Goal: Task Accomplishment & Management: Complete application form

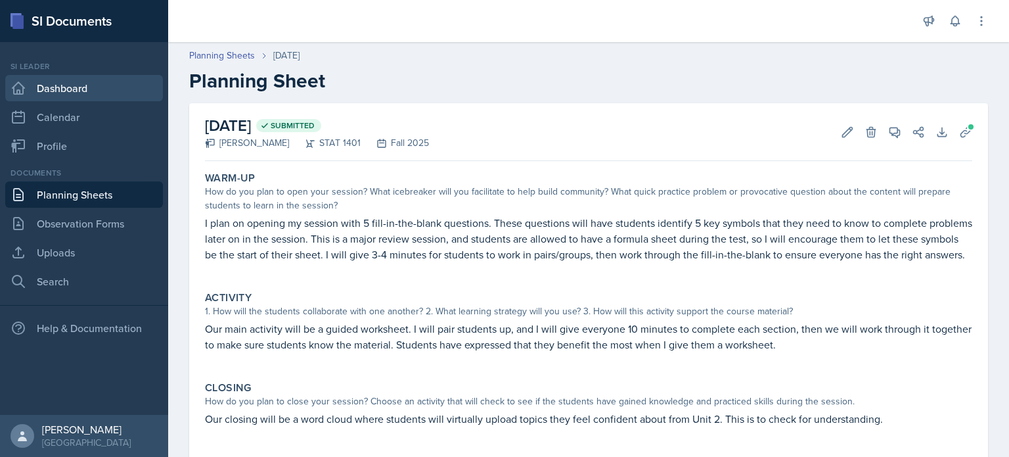
click at [59, 85] on link "Dashboard" at bounding box center [84, 88] width 158 height 26
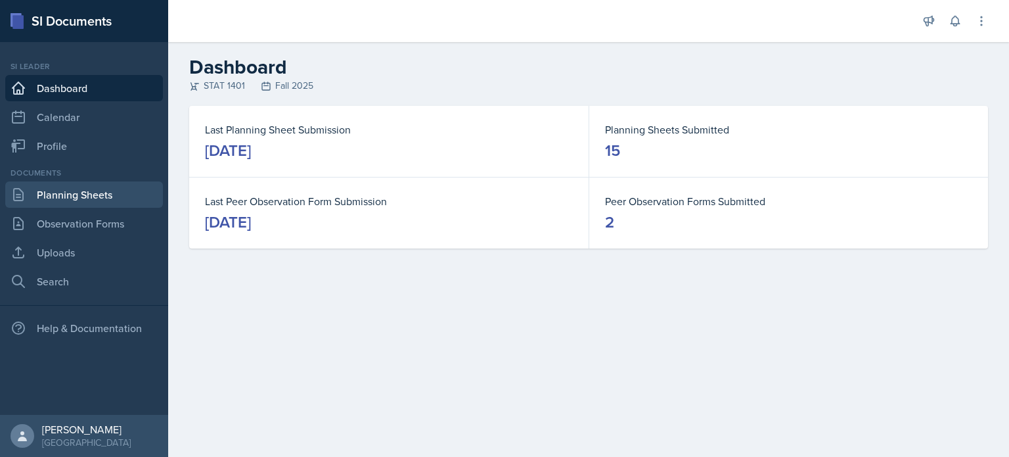
click at [81, 190] on link "Planning Sheets" at bounding box center [84, 194] width 158 height 26
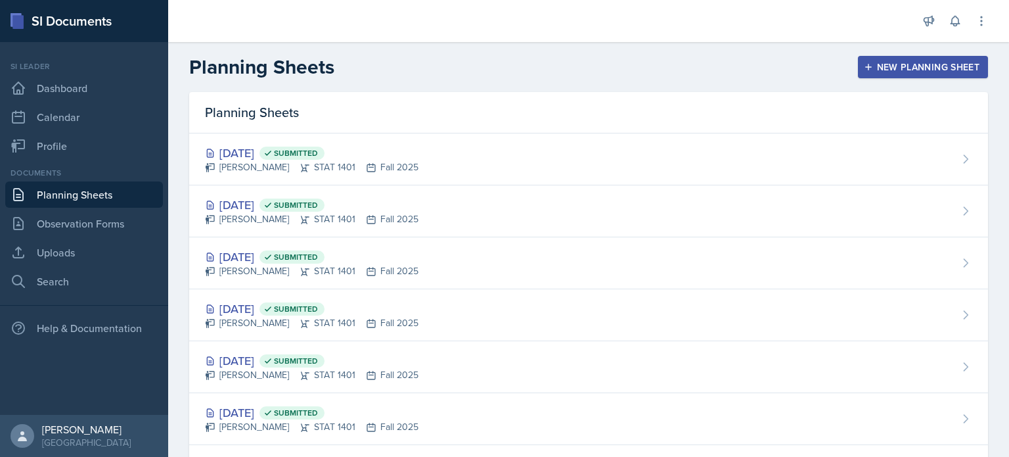
click at [873, 73] on button "New Planning Sheet" at bounding box center [923, 67] width 130 height 22
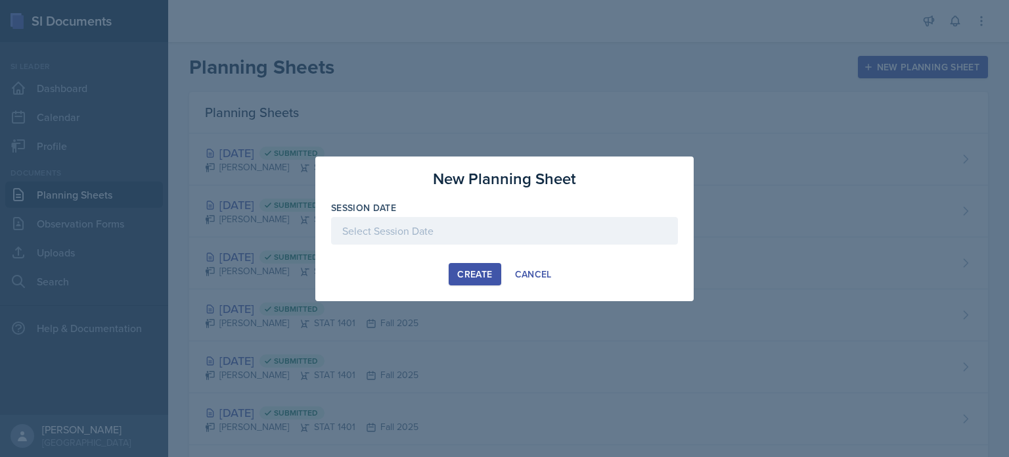
click at [598, 216] on div "Session Date" at bounding box center [504, 229] width 347 height 56
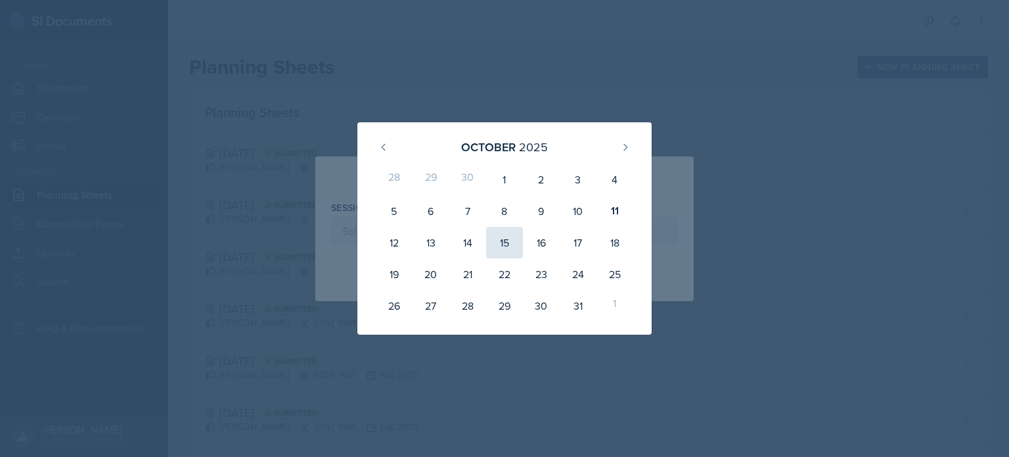
click at [512, 248] on div "15" at bounding box center [504, 243] width 37 height 32
type input "[DATE]"
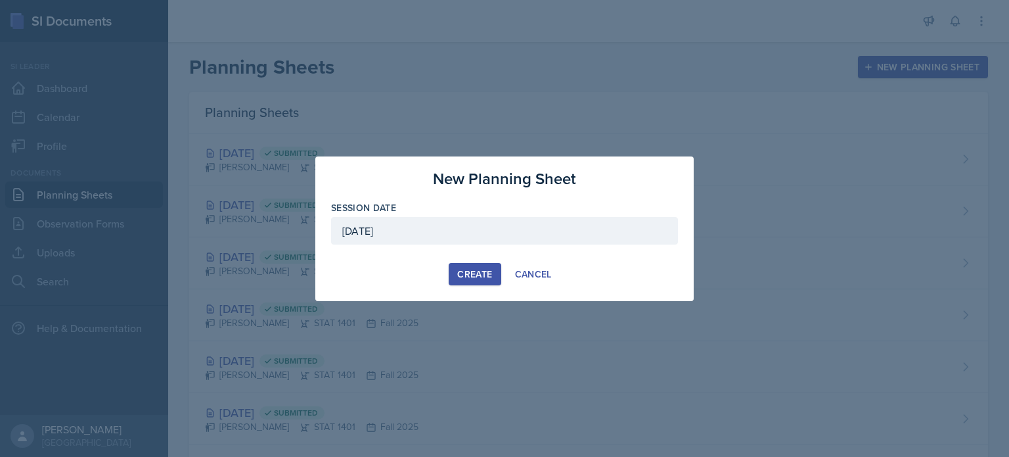
click at [482, 269] on div "Create" at bounding box center [474, 274] width 35 height 11
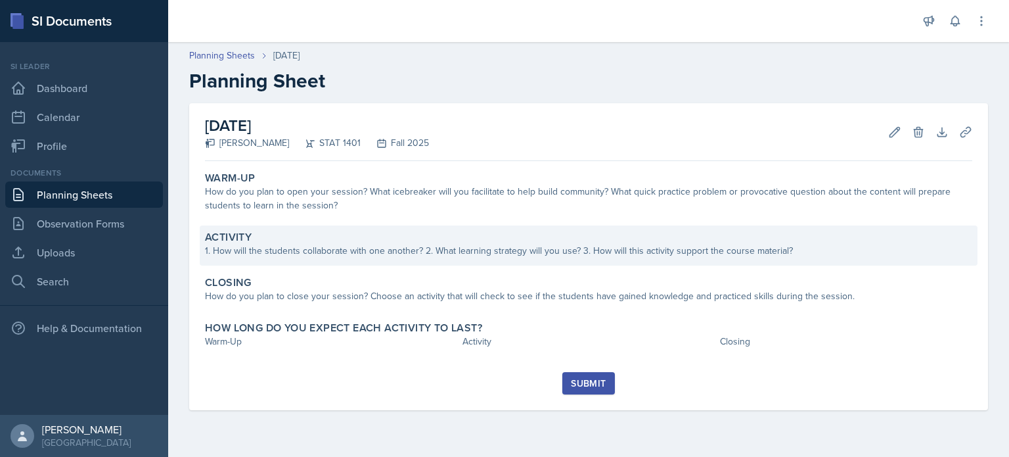
click at [499, 254] on div "1. How will the students collaborate with one another? 2. What learning strateg…" at bounding box center [588, 251] width 767 height 14
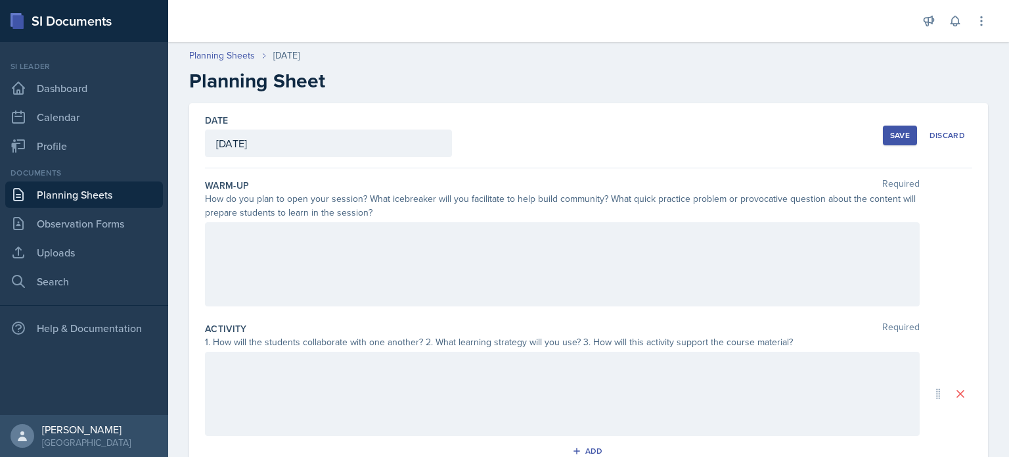
click at [481, 273] on div at bounding box center [562, 264] width 715 height 84
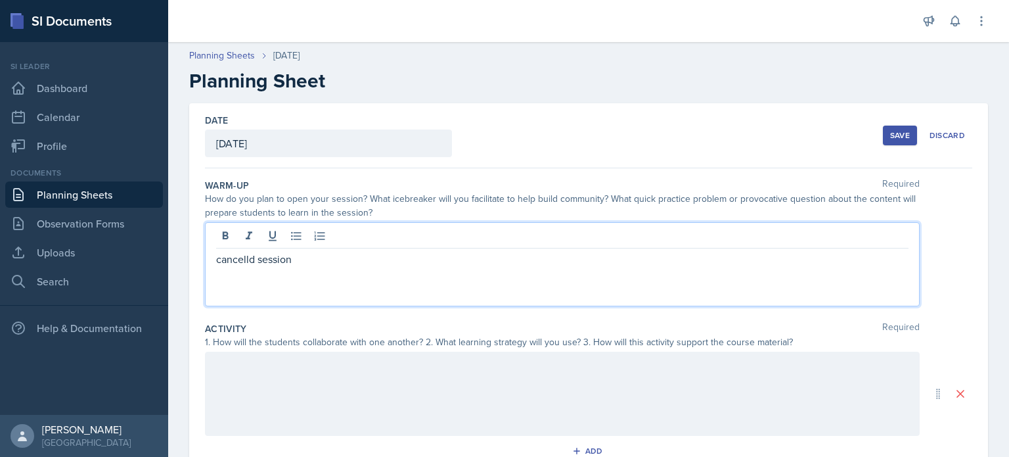
click at [250, 263] on p "cancelld session" at bounding box center [562, 259] width 692 height 16
click at [245, 253] on p "cancelled session" at bounding box center [562, 259] width 692 height 16
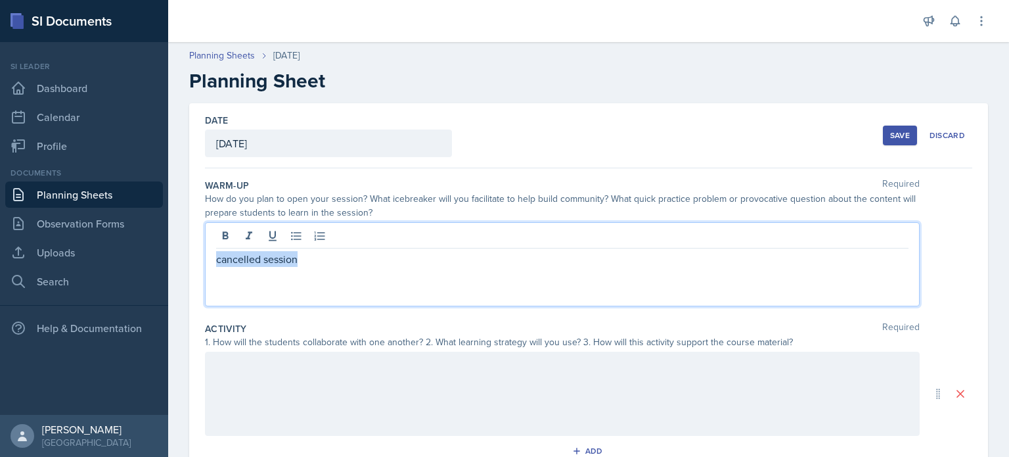
click at [245, 253] on p "cancelled session" at bounding box center [562, 259] width 692 height 16
copy p "cancelled session"
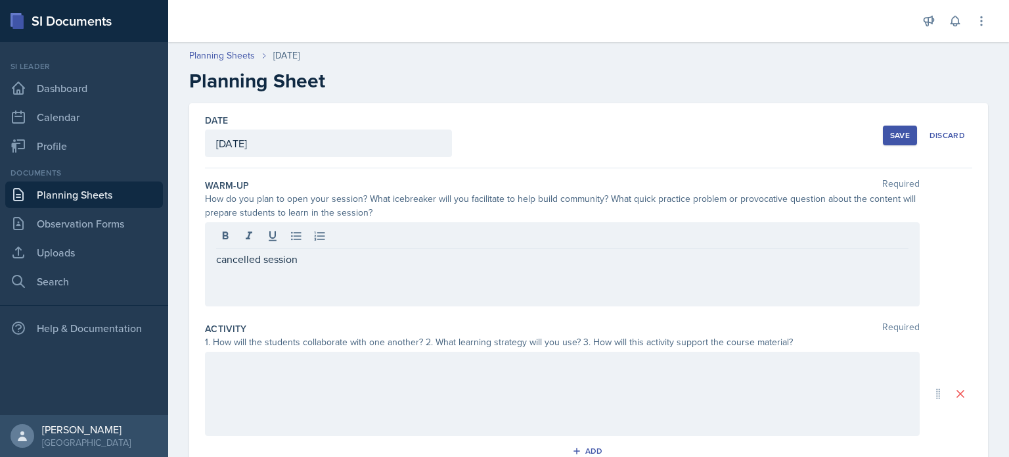
click at [262, 443] on div "Add" at bounding box center [588, 453] width 767 height 25
click at [250, 387] on div at bounding box center [562, 393] width 715 height 84
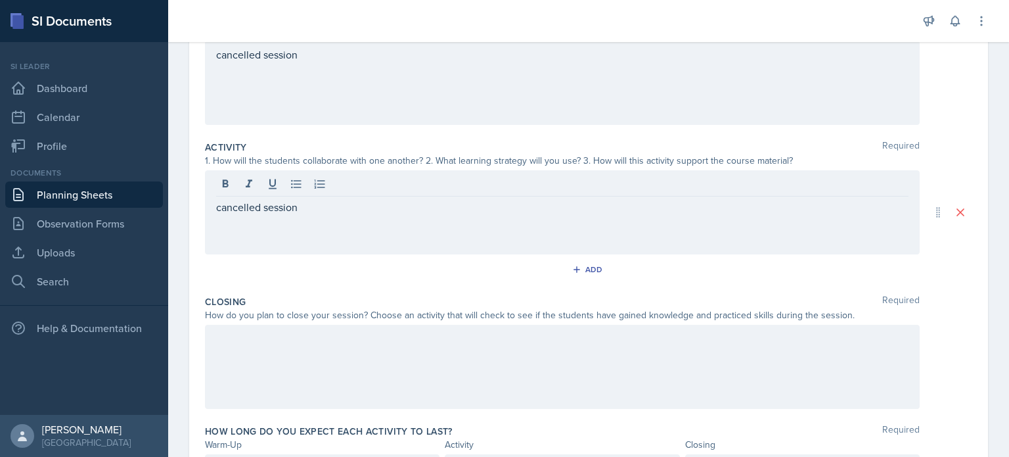
click at [256, 362] on div at bounding box center [562, 367] width 715 height 84
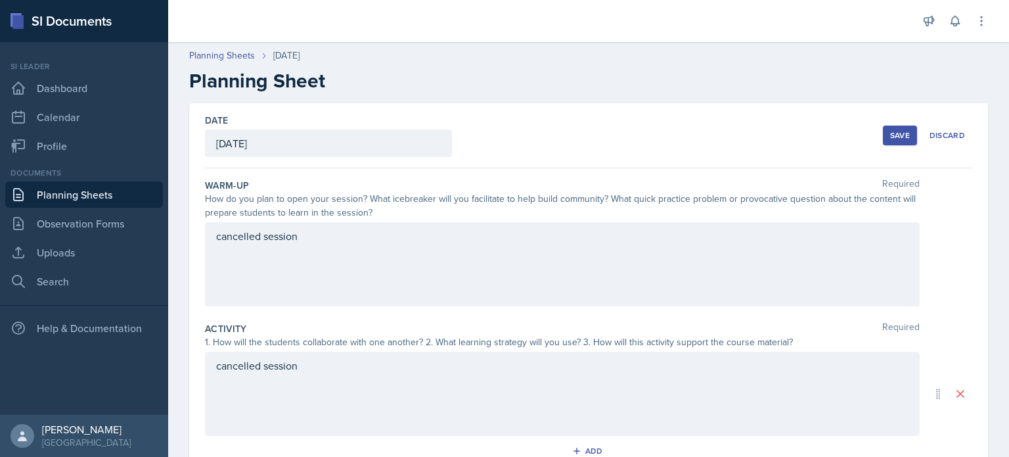
click at [890, 139] on div "Save" at bounding box center [900, 135] width 20 height 11
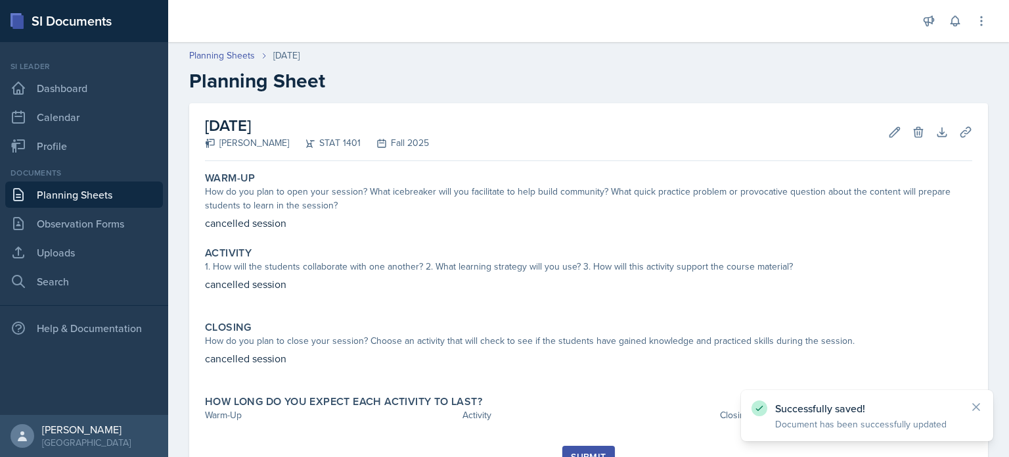
scroll to position [58, 0]
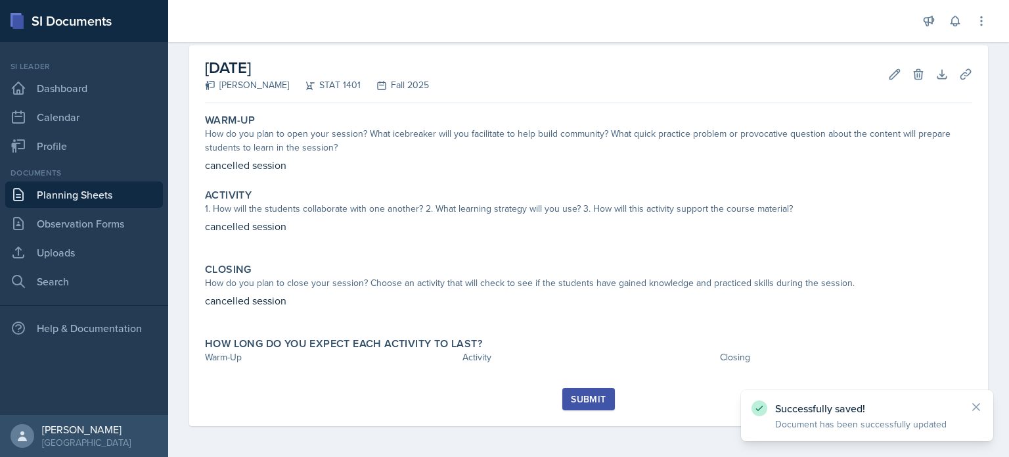
click at [591, 396] on div "Submit" at bounding box center [588, 399] width 35 height 11
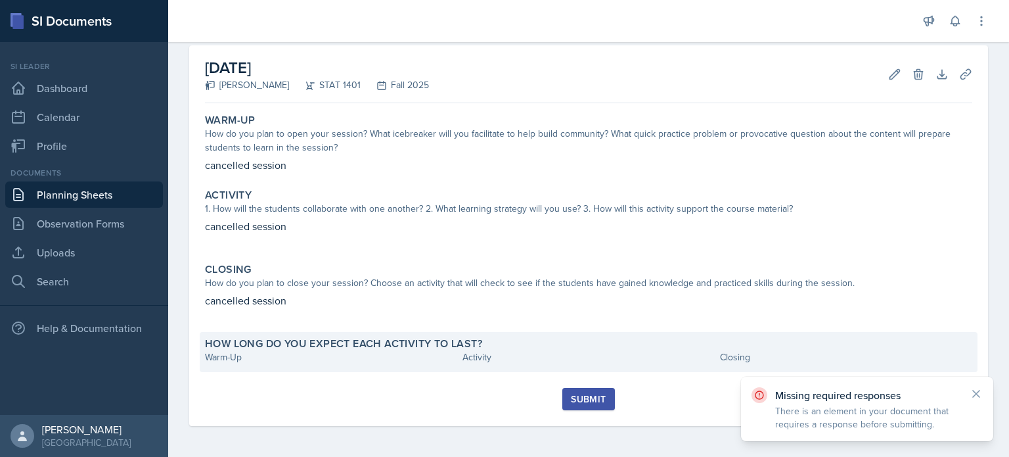
click at [371, 359] on div "Warm-Up" at bounding box center [331, 357] width 252 height 14
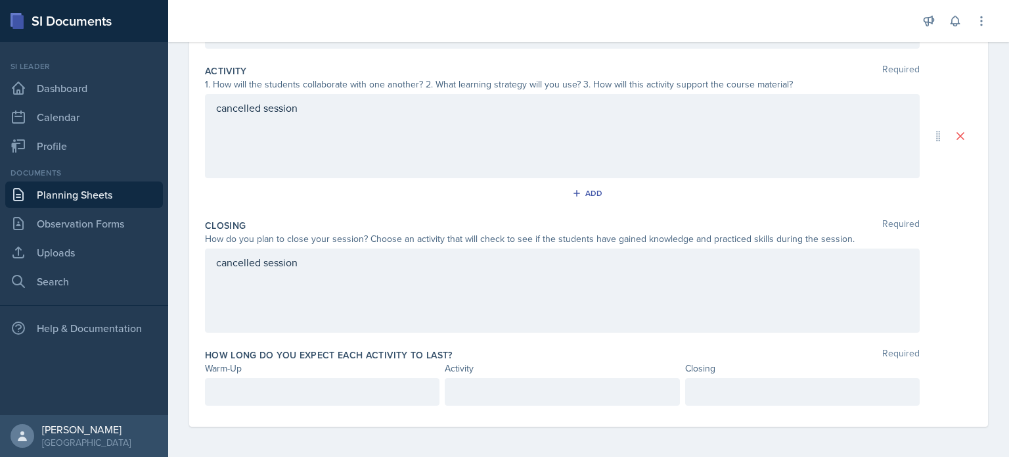
click at [293, 380] on div at bounding box center [322, 392] width 235 height 28
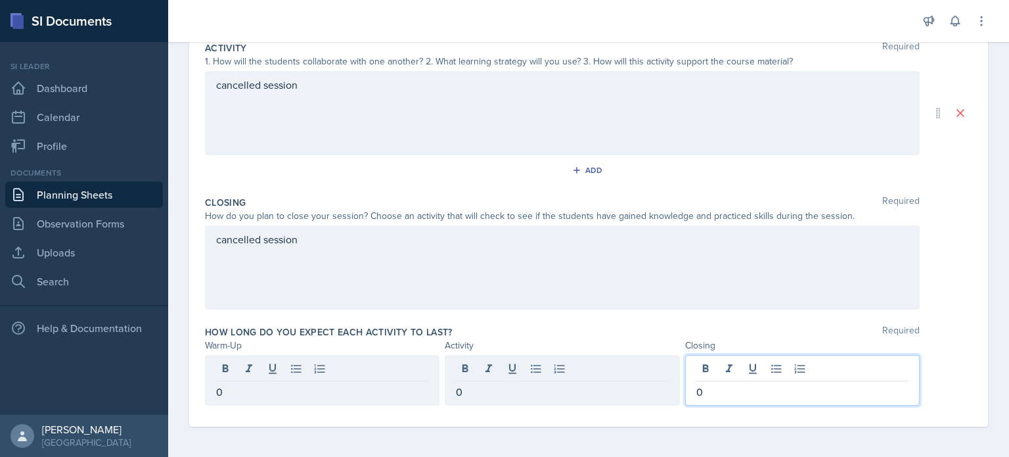
click at [396, 303] on div "cancelled session" at bounding box center [562, 267] width 715 height 84
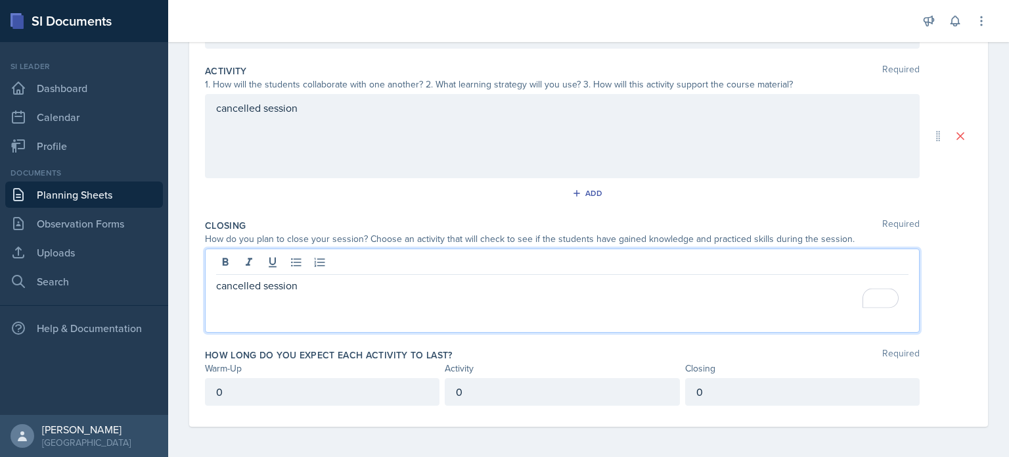
scroll to position [0, 0]
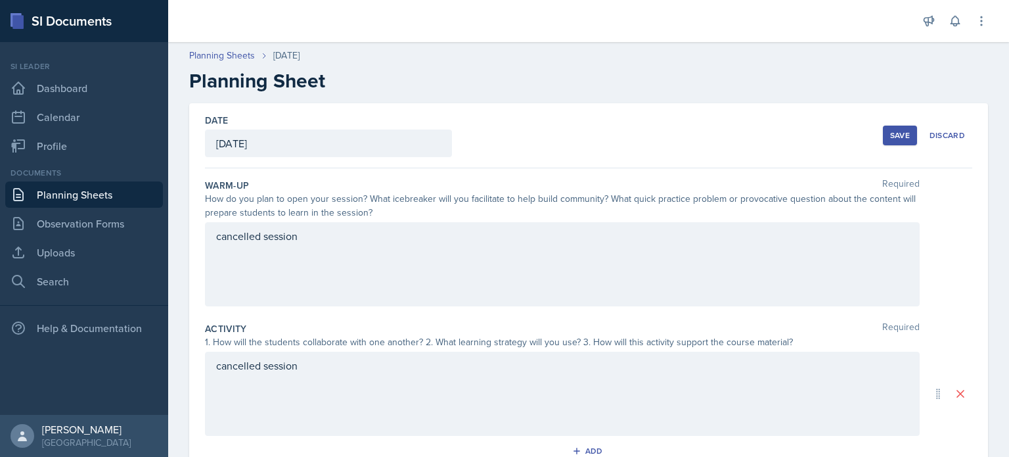
click at [895, 132] on div "Save" at bounding box center [900, 135] width 20 height 11
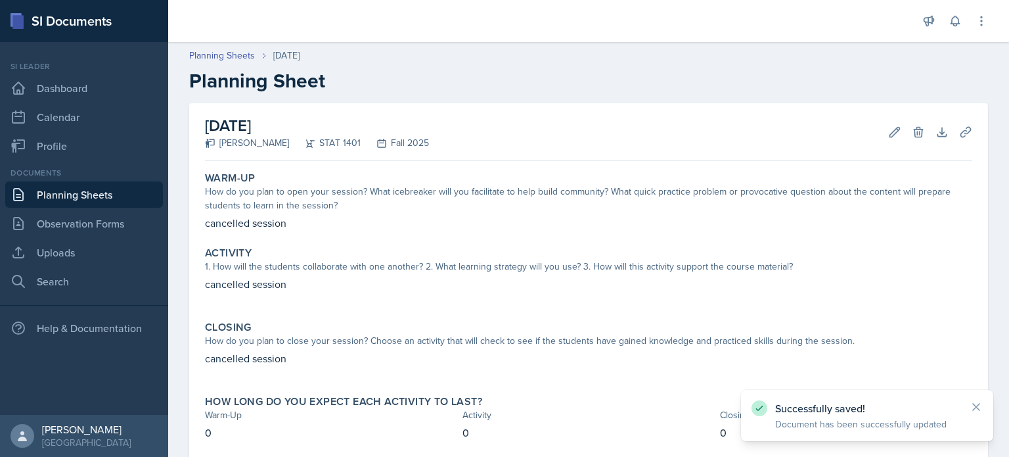
scroll to position [74, 0]
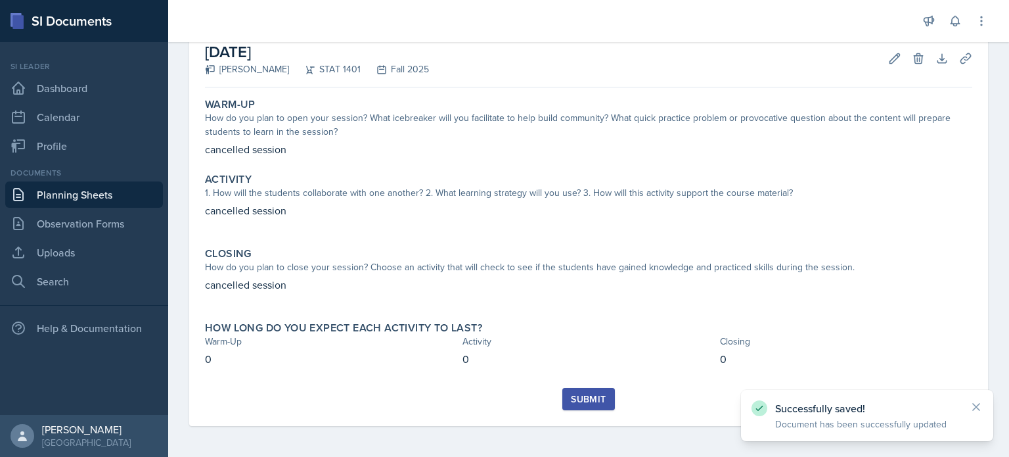
click at [584, 413] on div "Submit" at bounding box center [588, 407] width 767 height 38
click at [578, 400] on div "Submit" at bounding box center [588, 399] width 35 height 11
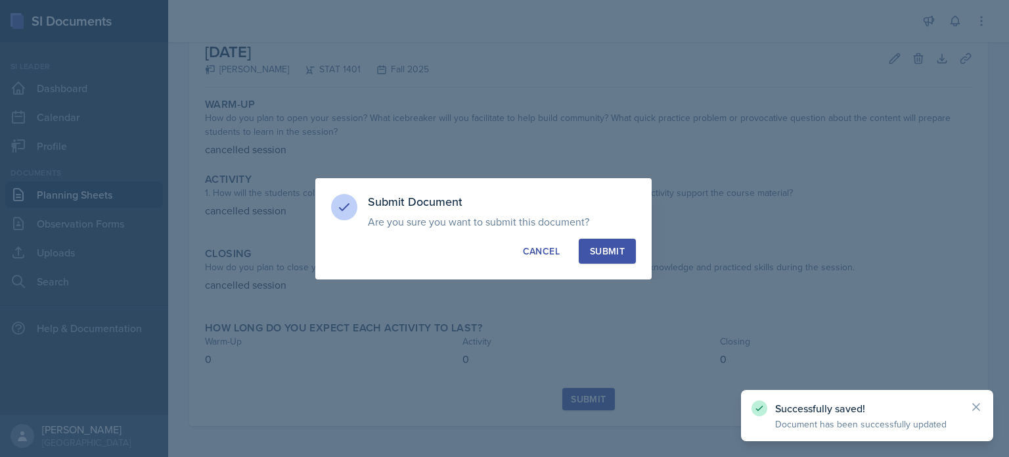
click at [603, 258] on button "Submit" at bounding box center [607, 250] width 57 height 25
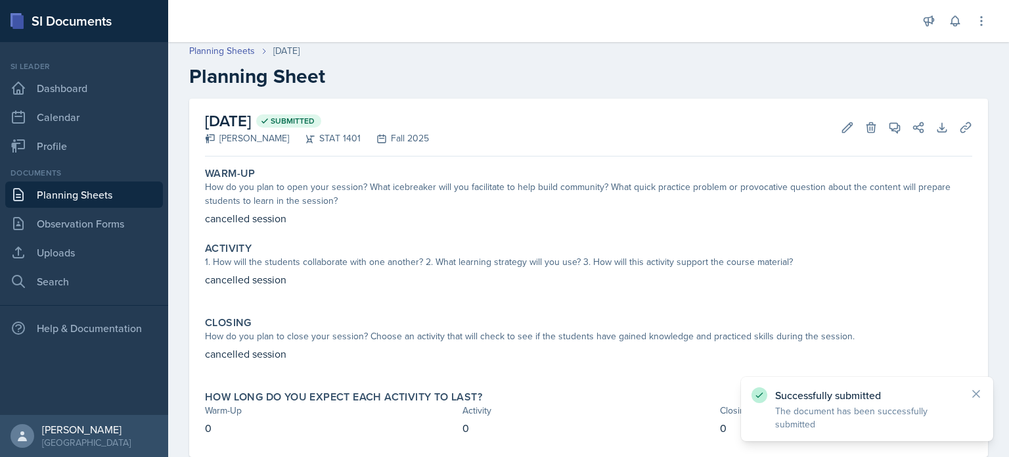
scroll to position [0, 0]
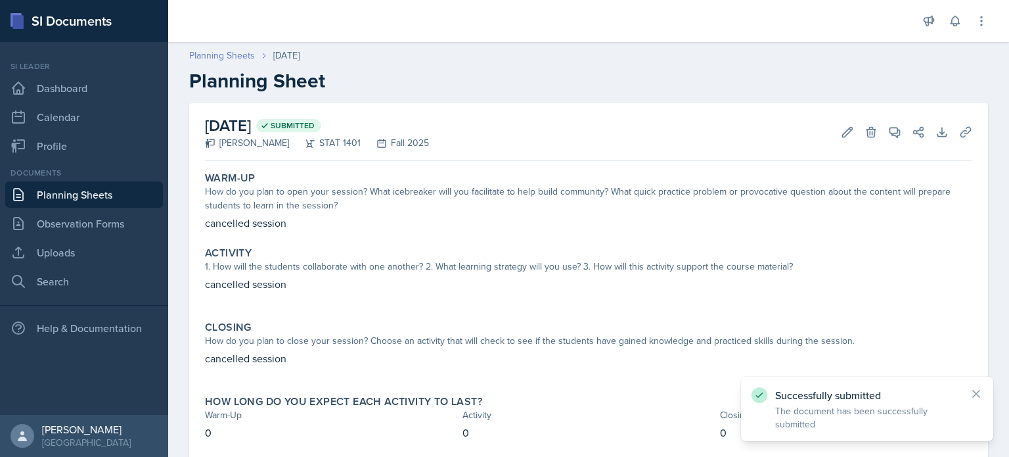
click at [238, 60] on link "Planning Sheets" at bounding box center [222, 56] width 66 height 14
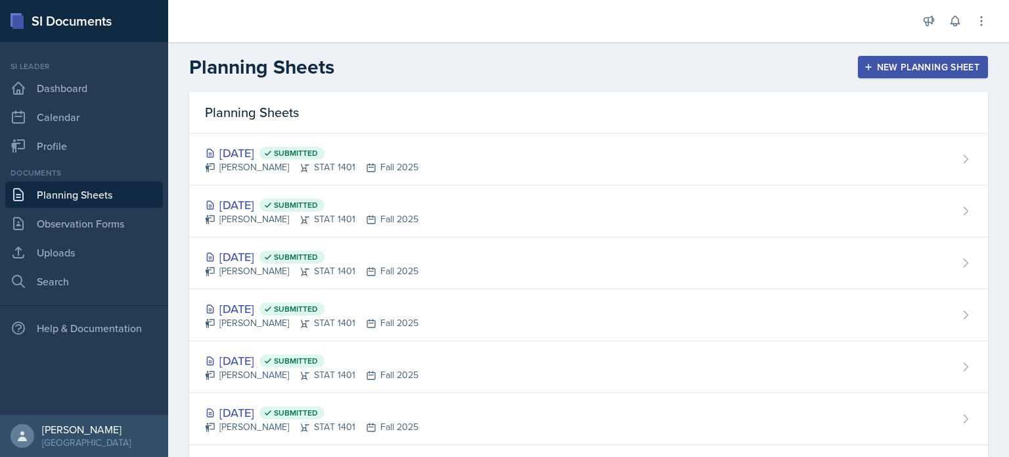
click at [925, 67] on div "New Planning Sheet" at bounding box center [923, 67] width 113 height 11
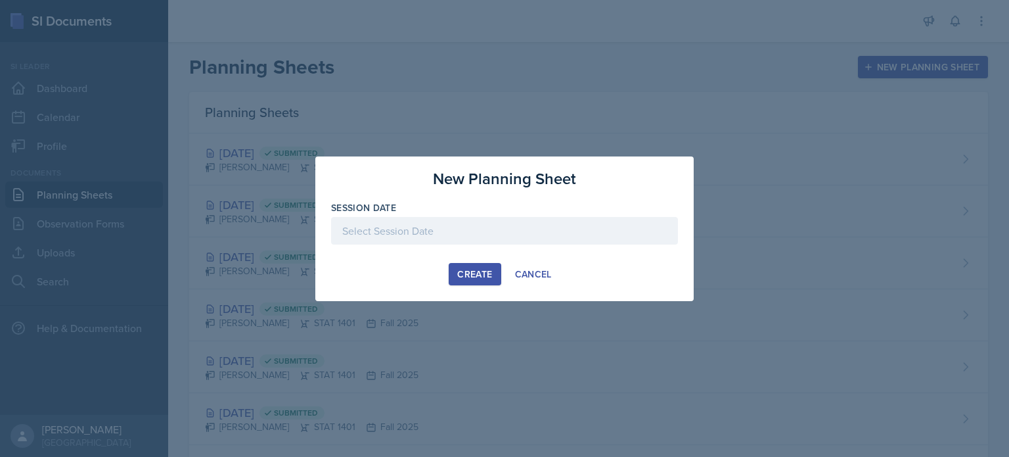
click at [583, 212] on div "Session Date" at bounding box center [504, 207] width 347 height 13
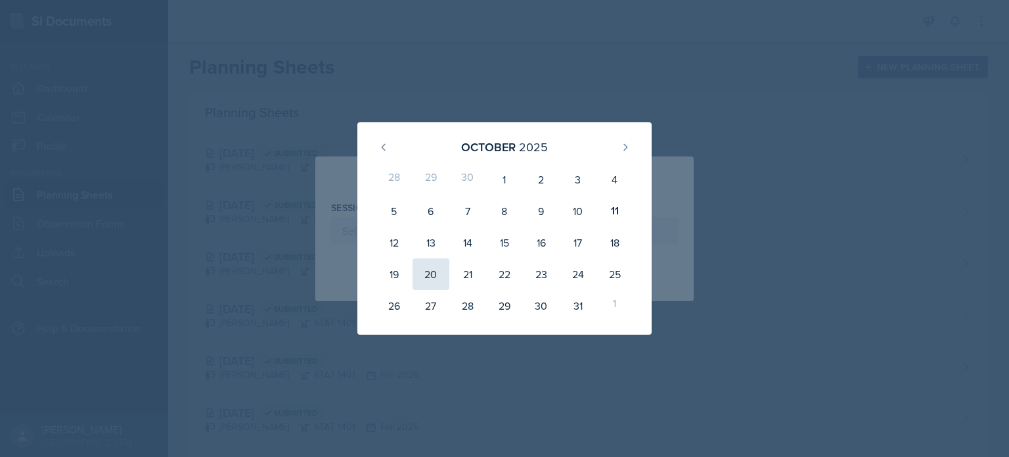
click at [435, 267] on div "20" at bounding box center [431, 274] width 37 height 32
type input "[DATE]"
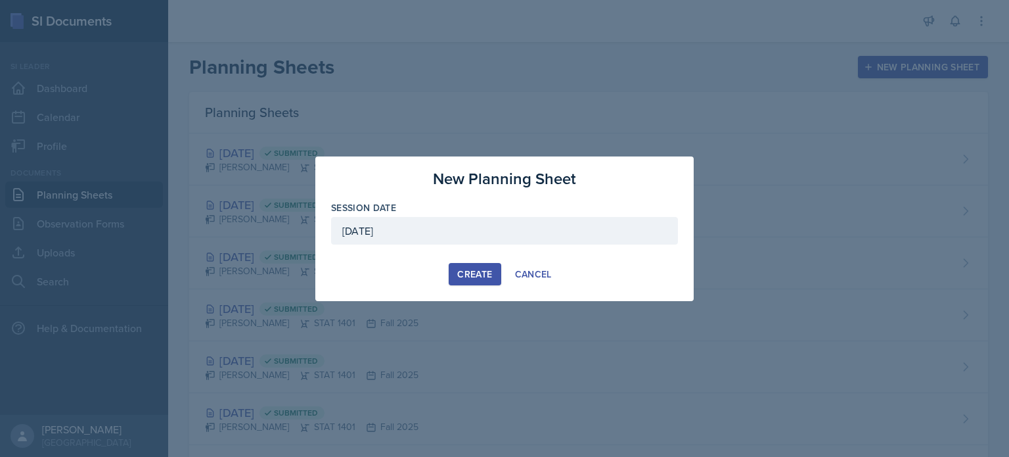
click at [486, 269] on div "Create" at bounding box center [474, 274] width 35 height 11
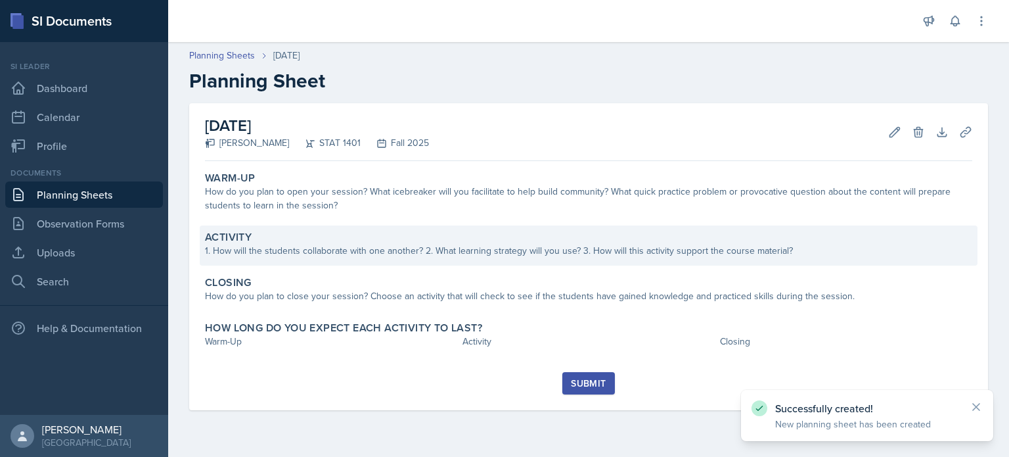
click at [445, 260] on div "Activity 1. How will the students collaborate with one another? 2. What learnin…" at bounding box center [589, 245] width 778 height 40
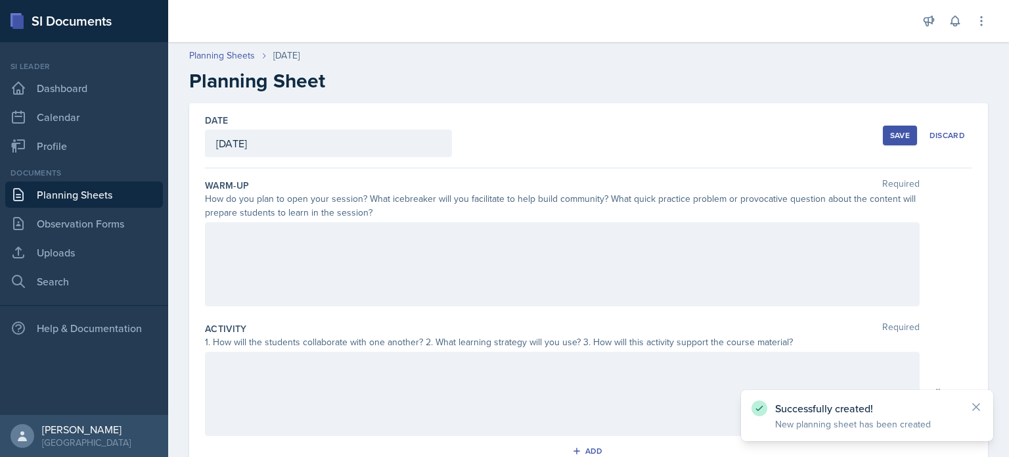
click at [440, 270] on div at bounding box center [562, 264] width 715 height 84
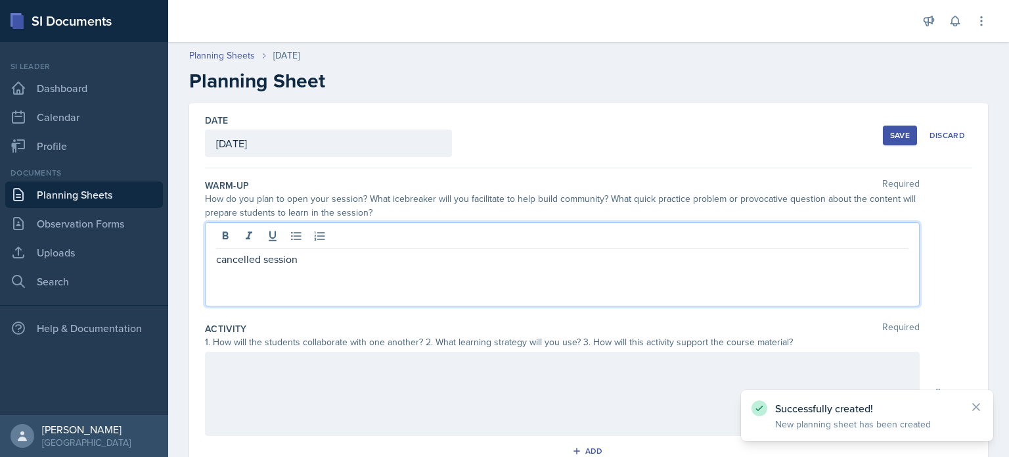
click at [424, 365] on div at bounding box center [562, 393] width 715 height 84
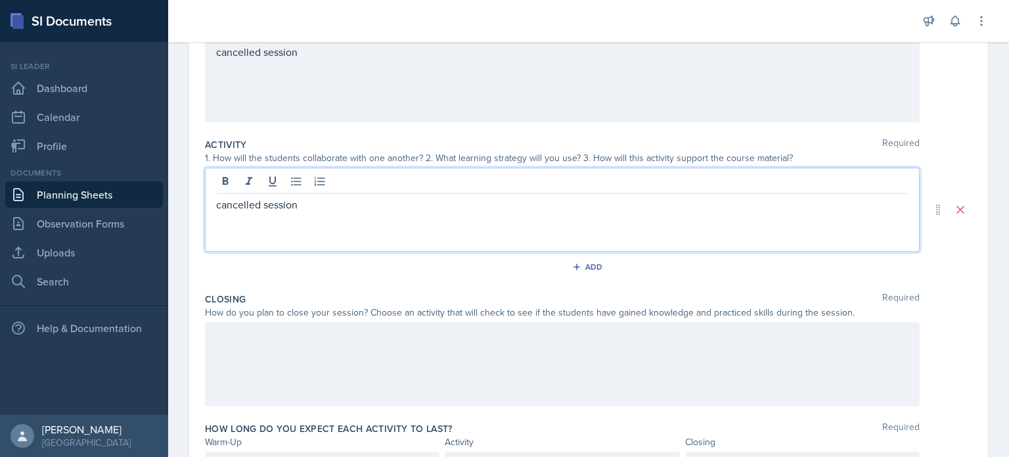
click at [424, 365] on div at bounding box center [562, 364] width 715 height 84
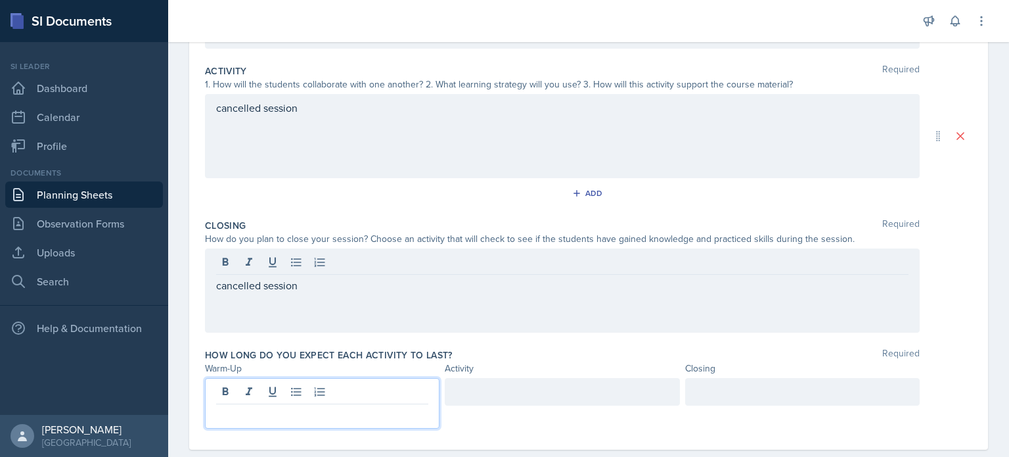
click at [411, 407] on p at bounding box center [322, 415] width 212 height 16
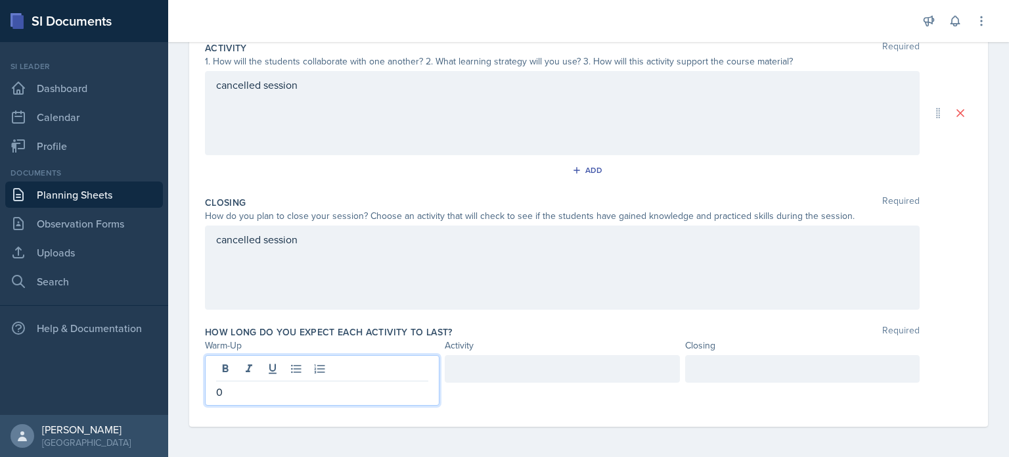
click at [591, 365] on div at bounding box center [562, 369] width 235 height 28
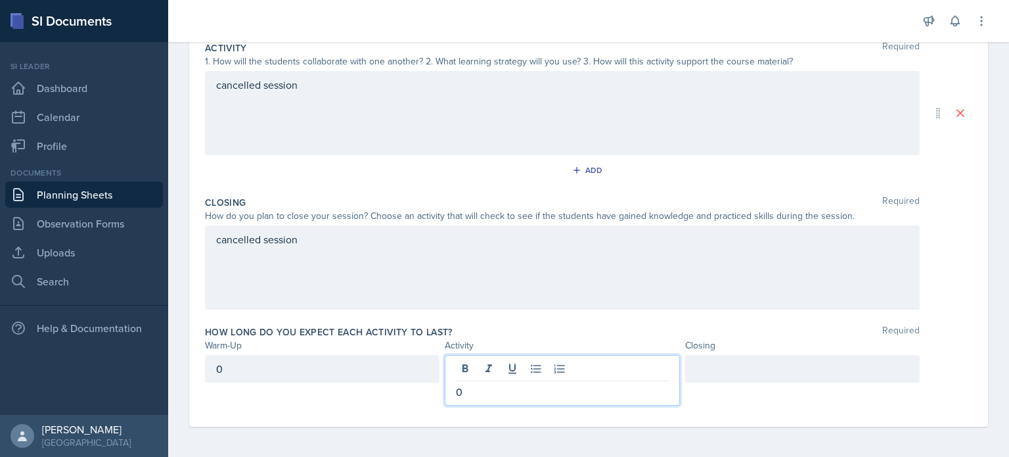
click at [754, 368] on div at bounding box center [802, 369] width 235 height 28
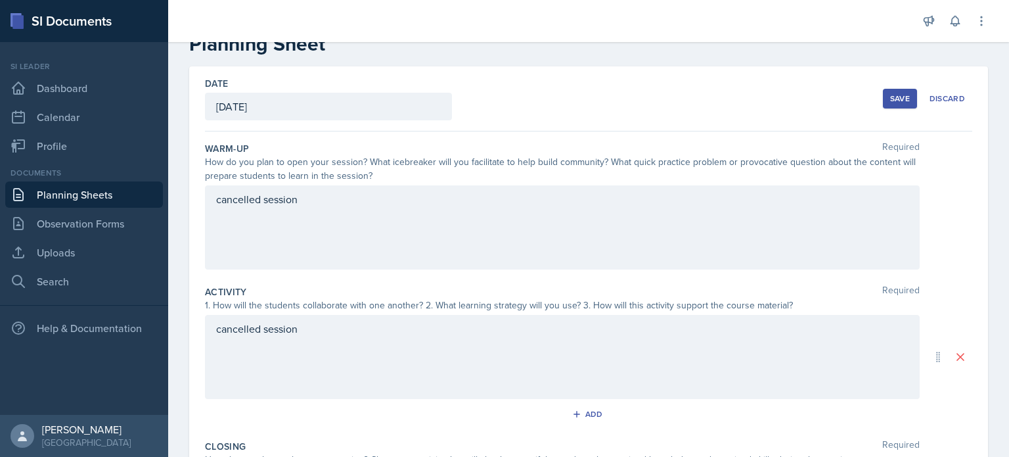
scroll to position [36, 0]
click at [893, 99] on div "Save" at bounding box center [900, 99] width 20 height 11
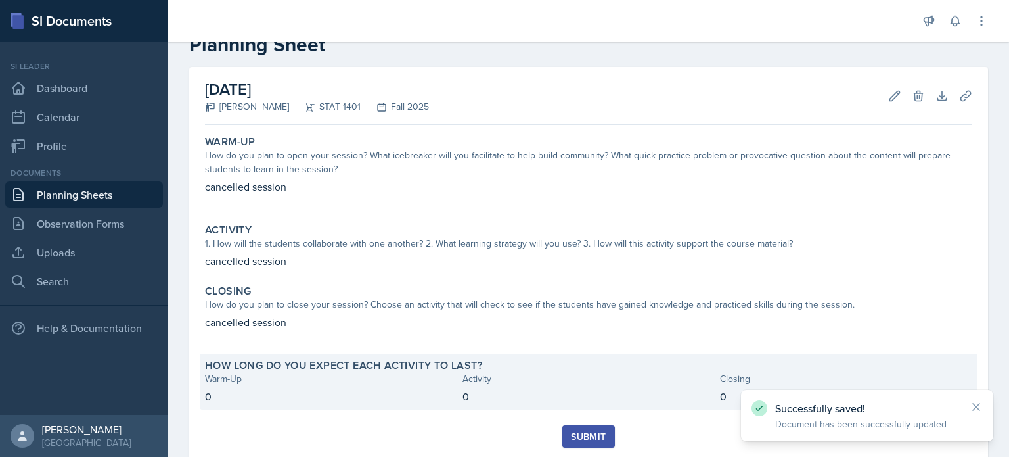
scroll to position [73, 0]
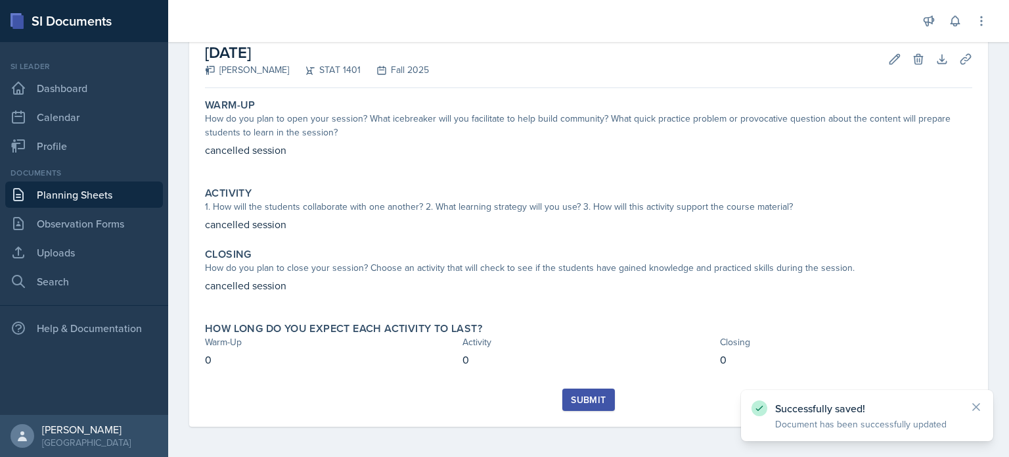
click at [587, 398] on div "Submit" at bounding box center [588, 399] width 35 height 11
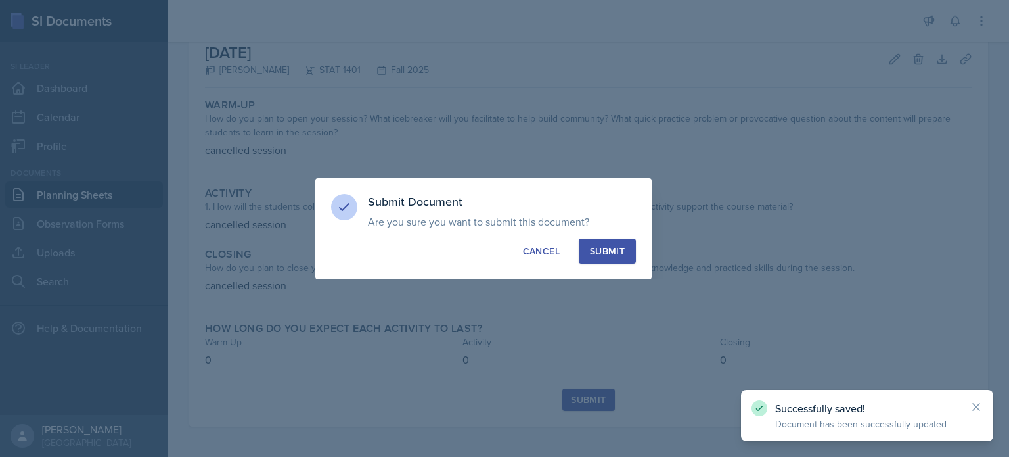
click at [589, 244] on button "Submit" at bounding box center [607, 250] width 57 height 25
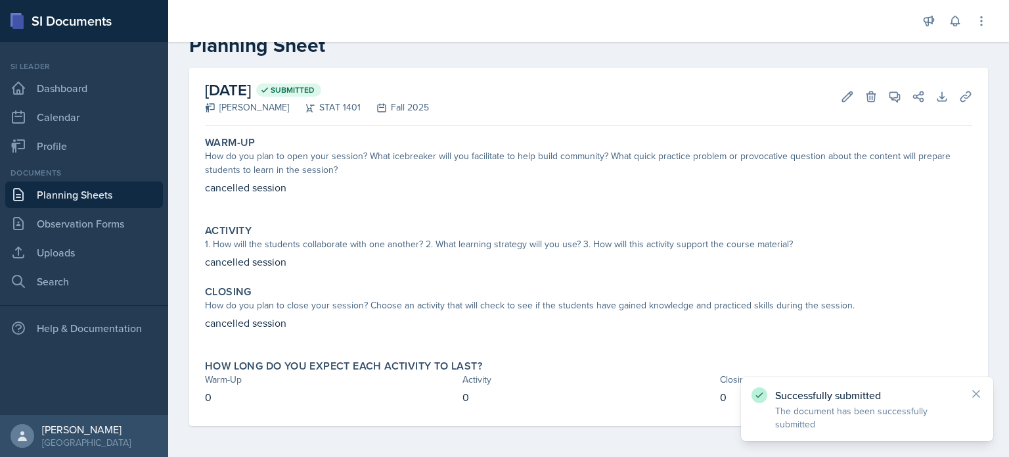
click at [51, 194] on link "Planning Sheets" at bounding box center [84, 194] width 158 height 26
